Goal: Navigation & Orientation: Find specific page/section

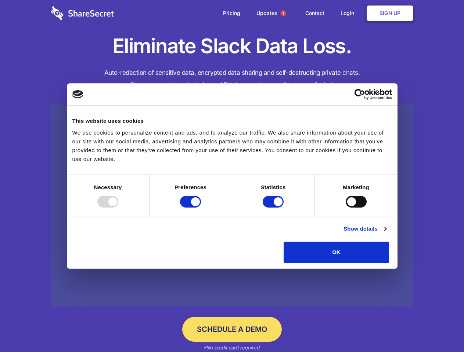
click at [118, 208] on div at bounding box center [107, 202] width 21 height 12
click at [201, 208] on input "Preferences" at bounding box center [190, 202] width 21 height 12
checkbox input "false"
click at [274, 208] on input "Statistics" at bounding box center [272, 202] width 21 height 12
checkbox input "false"
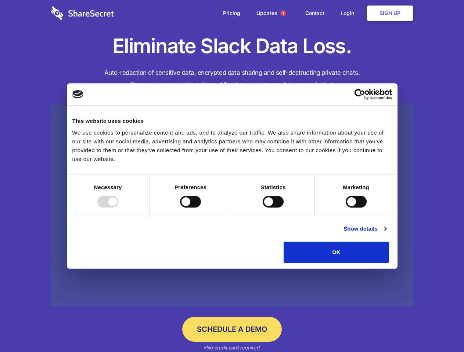
click at [345, 208] on input "Marketing" at bounding box center [355, 202] width 21 height 12
checkbox input "true"
click at [386, 233] on link "Show details" at bounding box center [364, 229] width 43 height 9
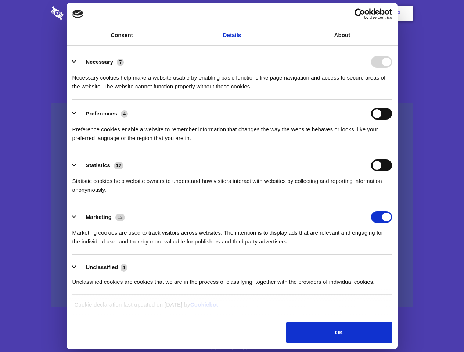
click at [392, 91] on div "Necessary 7 Necessary cookies help make a website usable by enabling basic func…" at bounding box center [231, 73] width 319 height 35
click at [283, 13] on span "1" at bounding box center [283, 13] width 6 height 6
